Goal: Information Seeking & Learning: Check status

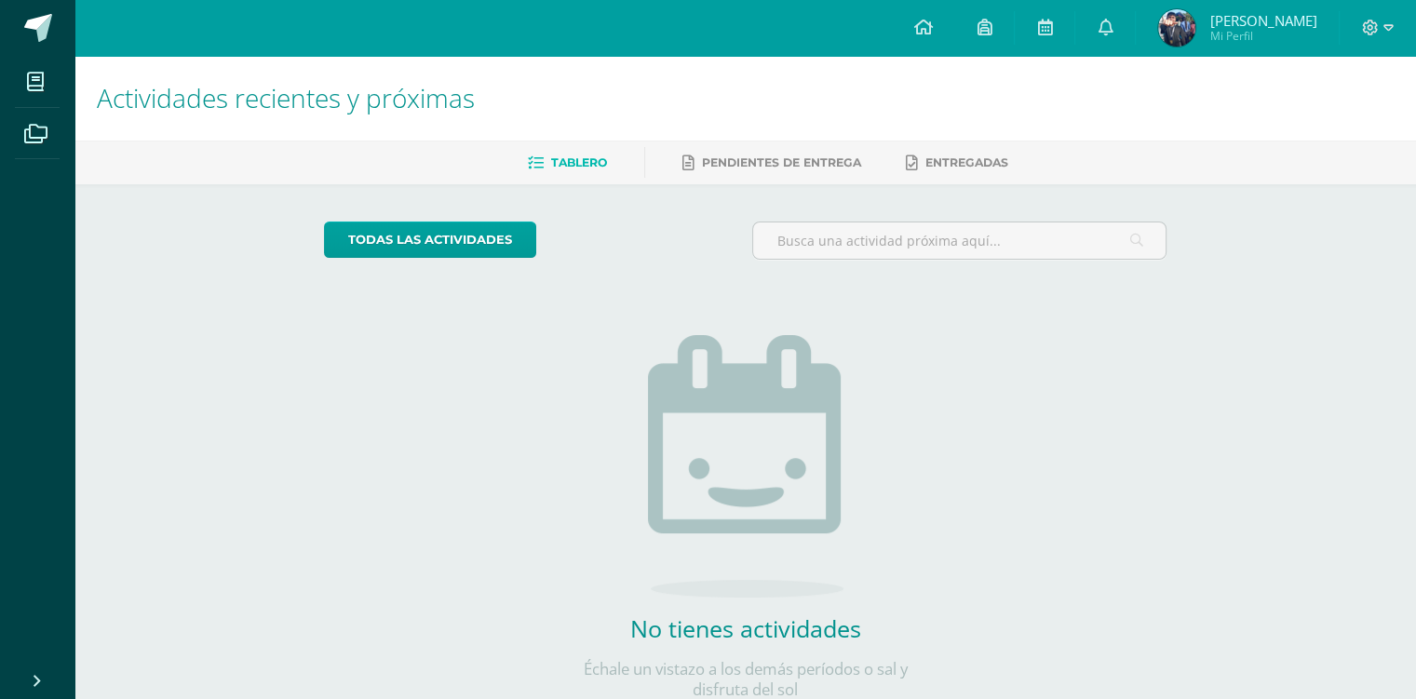
click at [1048, 29] on link at bounding box center [1045, 28] width 60 height 56
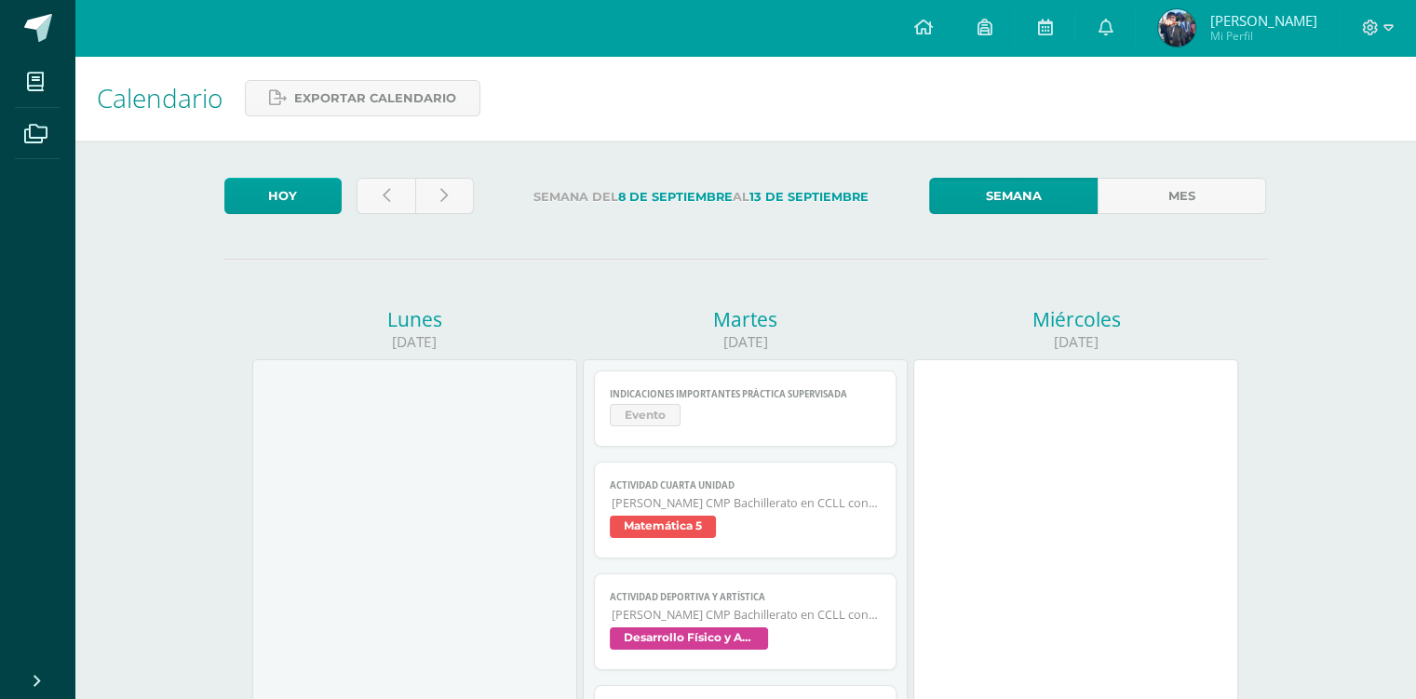
click at [1112, 31] on icon at bounding box center [1105, 27] width 15 height 17
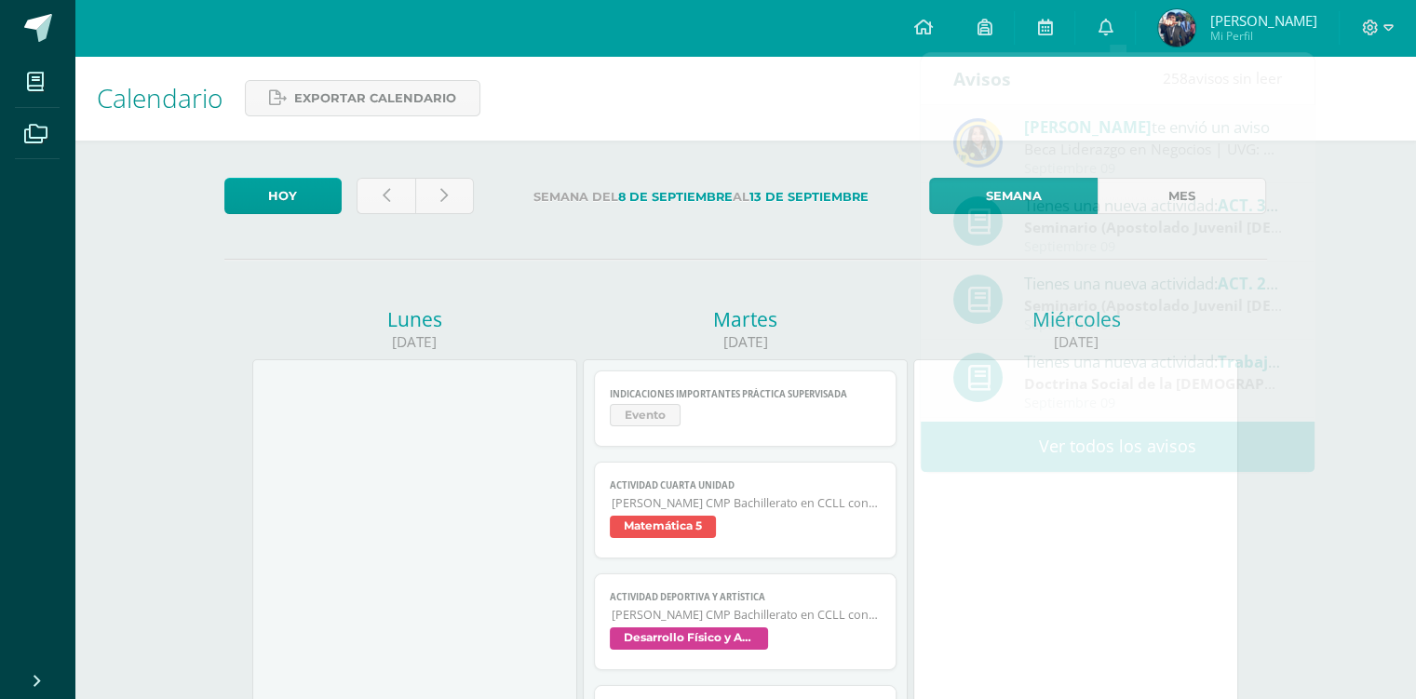
click at [740, 134] on div "Calendario Exportar calendario" at bounding box center [744, 98] width 1341 height 85
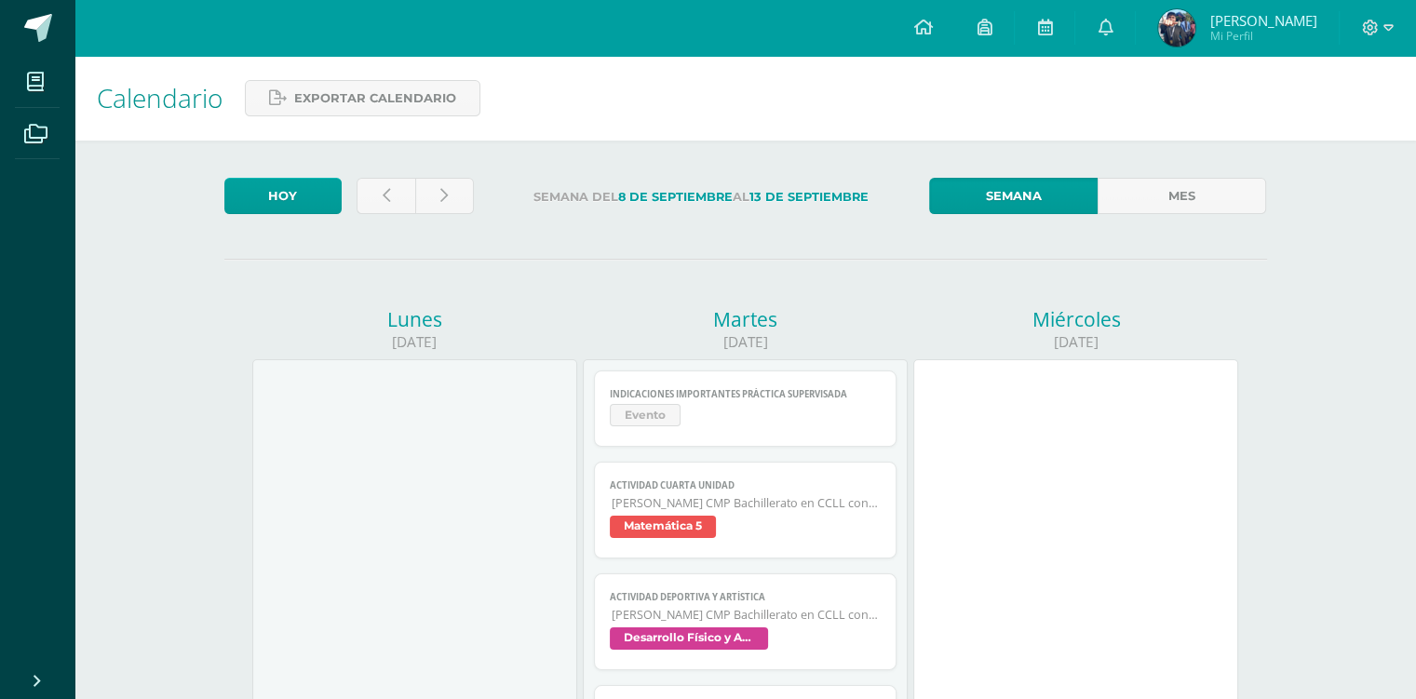
click at [1251, 47] on span "Dereck Andres Mi Perfil" at bounding box center [1237, 27] width 166 height 37
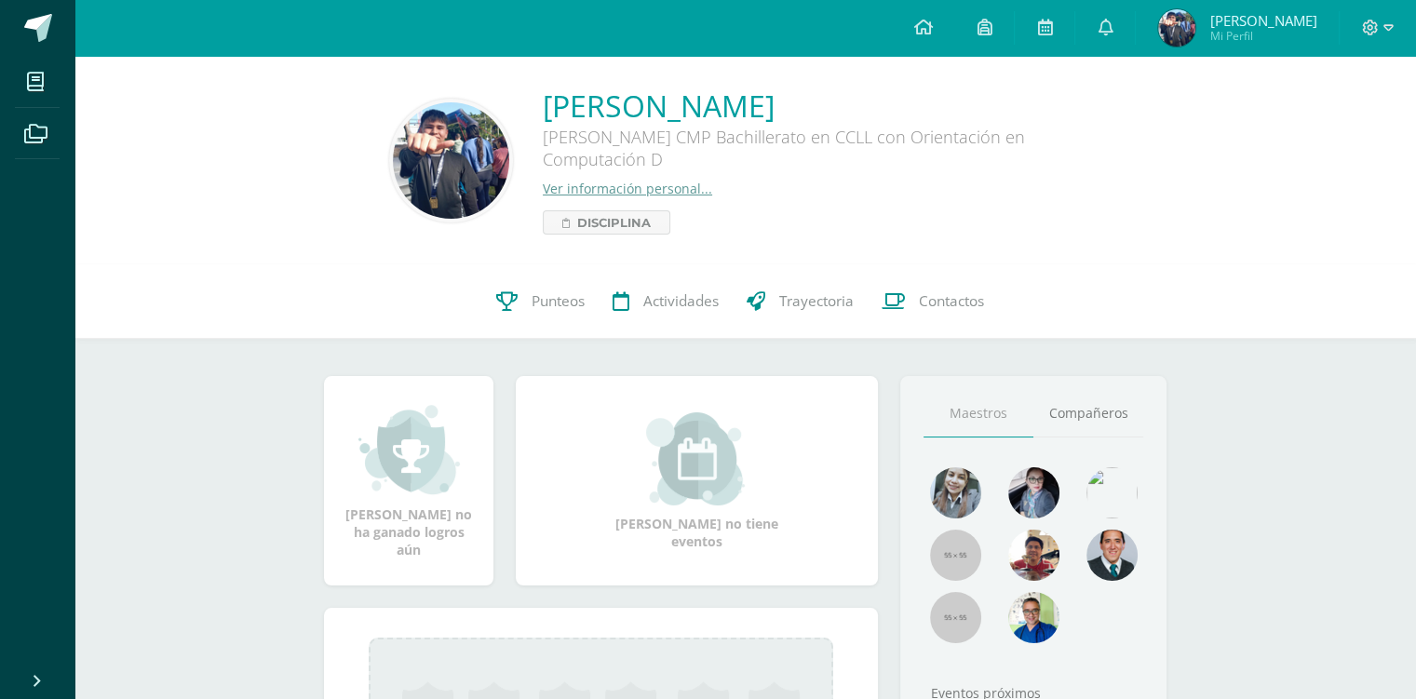
click at [546, 307] on span "Punteos" at bounding box center [558, 301] width 53 height 20
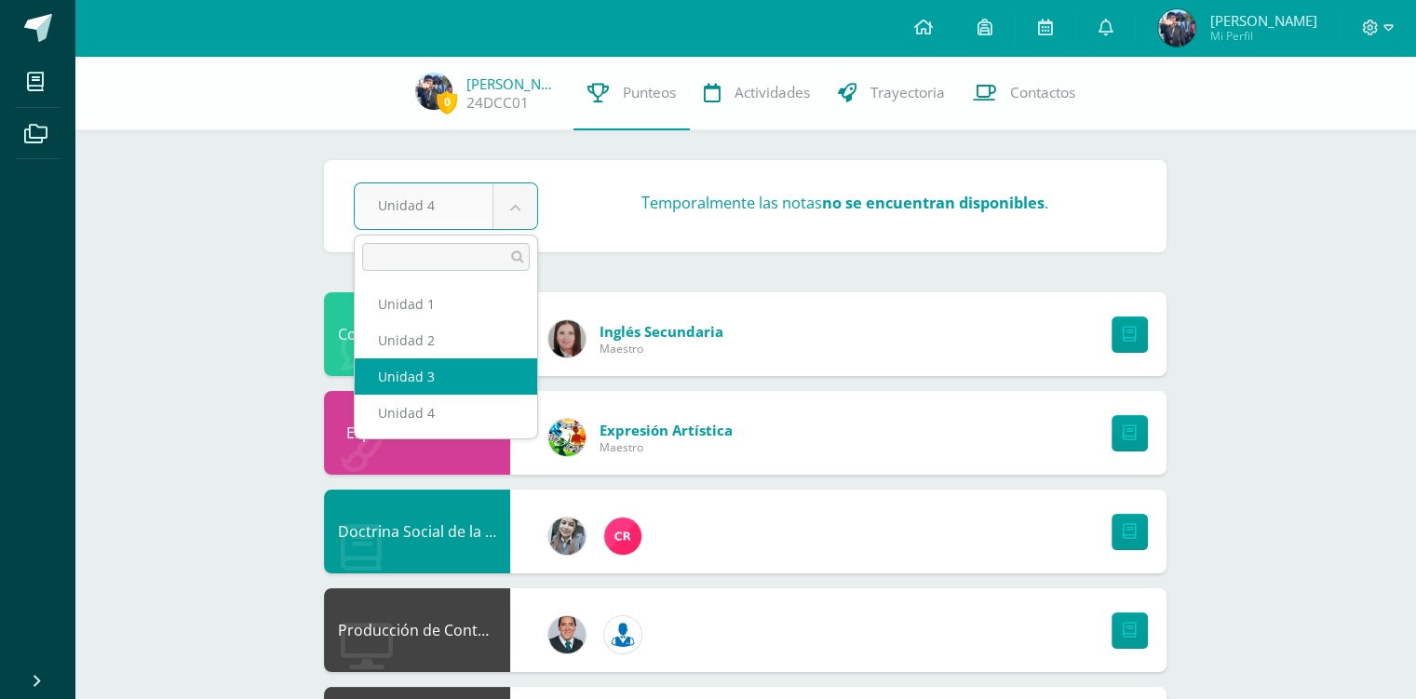
select select "Unidad 3"
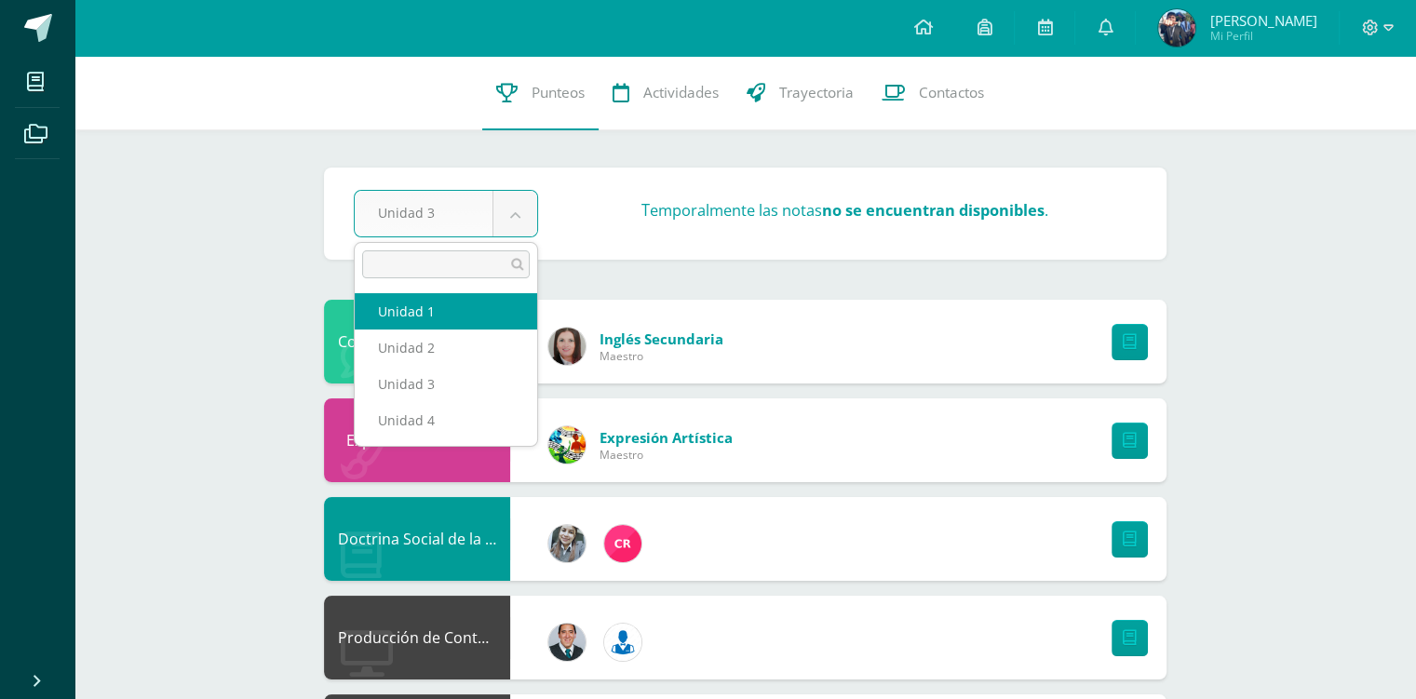
select select "Unidad 1"
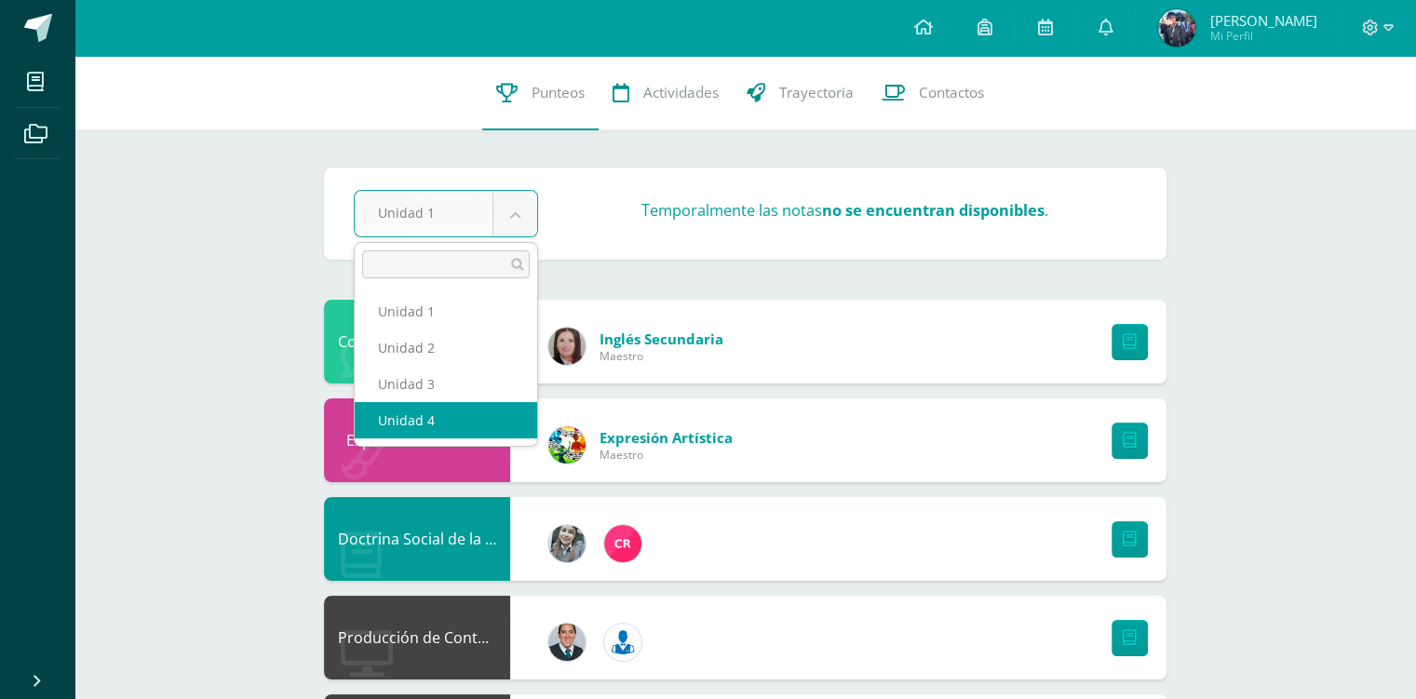
select select "Unidad 4"
